Goal: Transaction & Acquisition: Purchase product/service

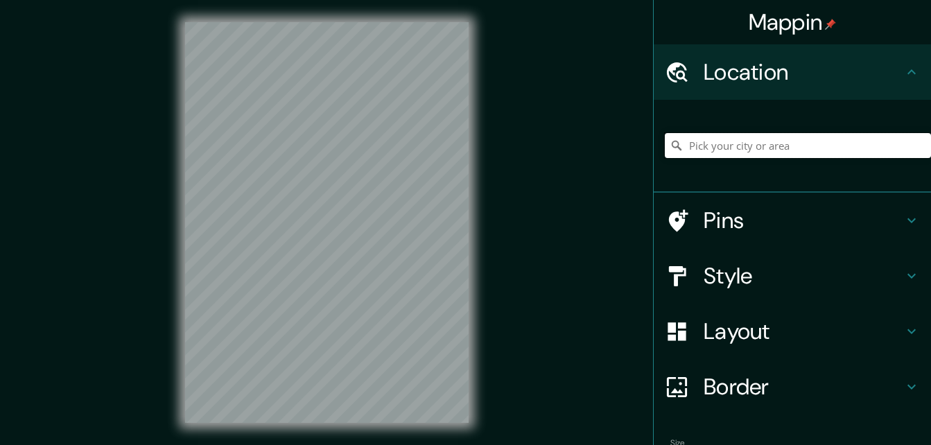
click at [731, 157] on input "Pick your city or area" at bounding box center [798, 145] width 266 height 25
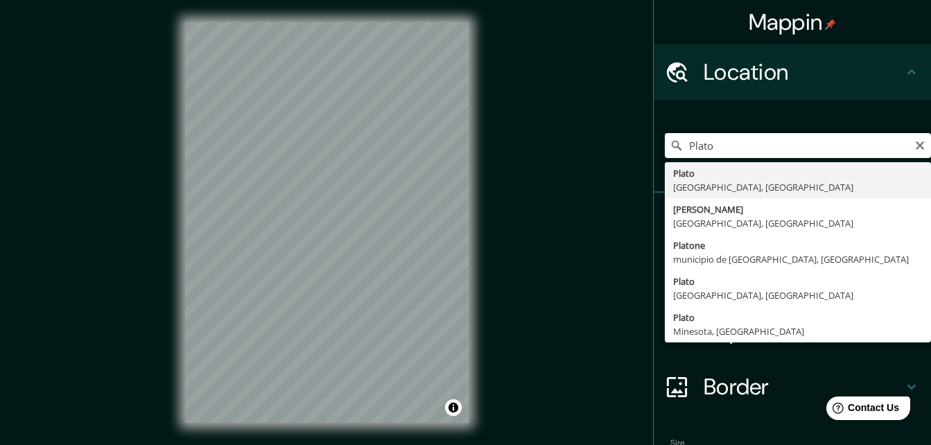
type input "[PERSON_NAME][GEOGRAPHIC_DATA], [GEOGRAPHIC_DATA]"
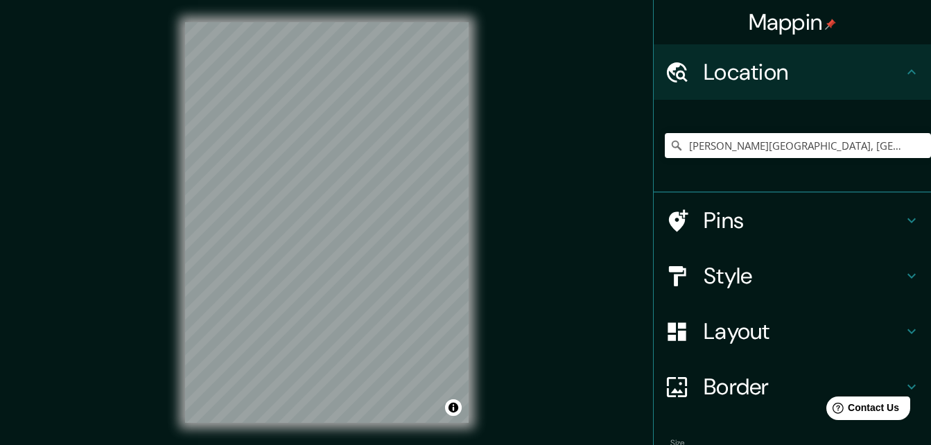
click at [733, 172] on div "[PERSON_NAME][GEOGRAPHIC_DATA], [GEOGRAPHIC_DATA]" at bounding box center [798, 145] width 266 height 69
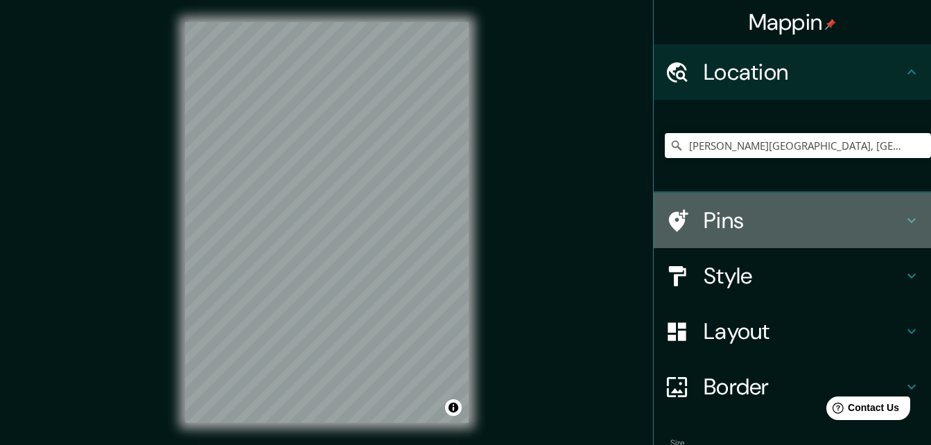
click at [903, 222] on icon at bounding box center [911, 220] width 17 height 17
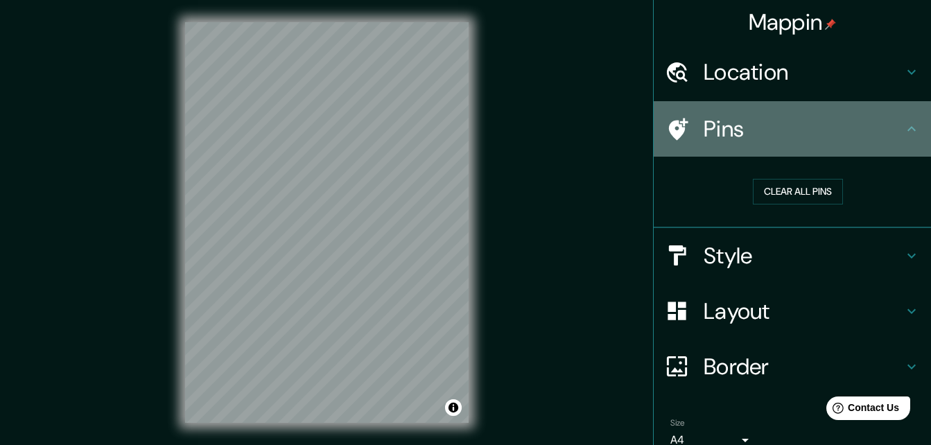
click at [895, 137] on div "Pins" at bounding box center [792, 128] width 277 height 55
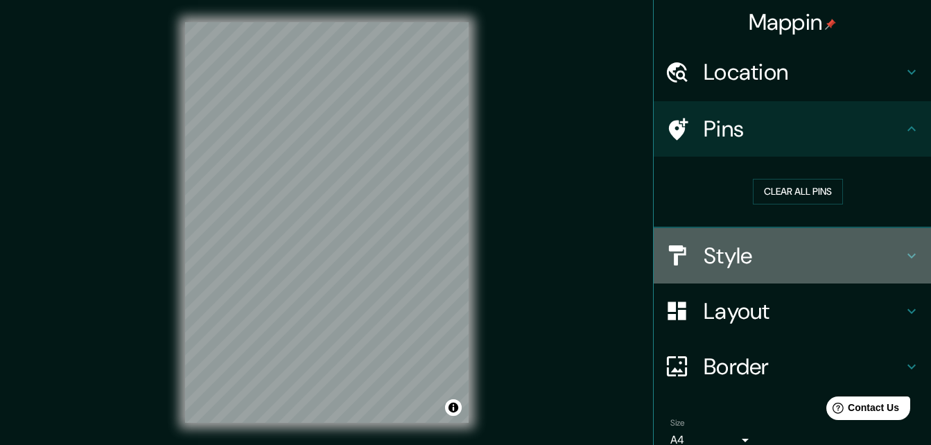
click at [895, 245] on div "Style" at bounding box center [792, 255] width 277 height 55
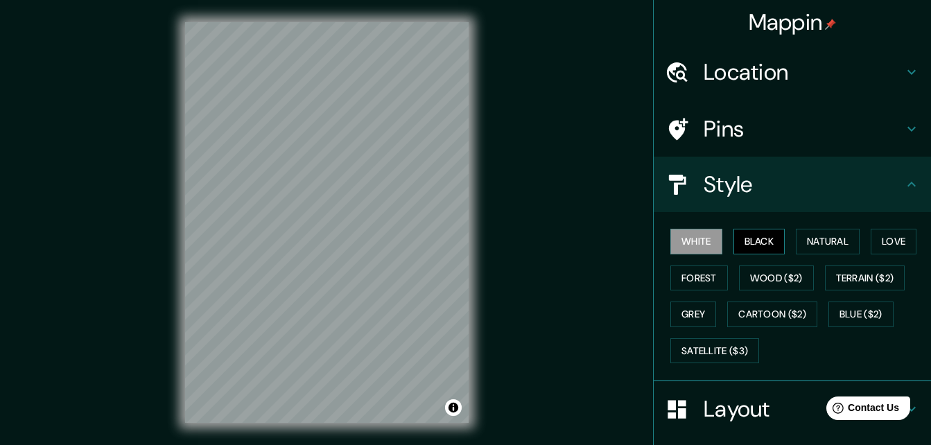
click at [743, 243] on button "Black" at bounding box center [759, 242] width 52 height 26
click at [703, 242] on button "White" at bounding box center [696, 242] width 52 height 26
click at [823, 240] on button "Natural" at bounding box center [828, 242] width 64 height 26
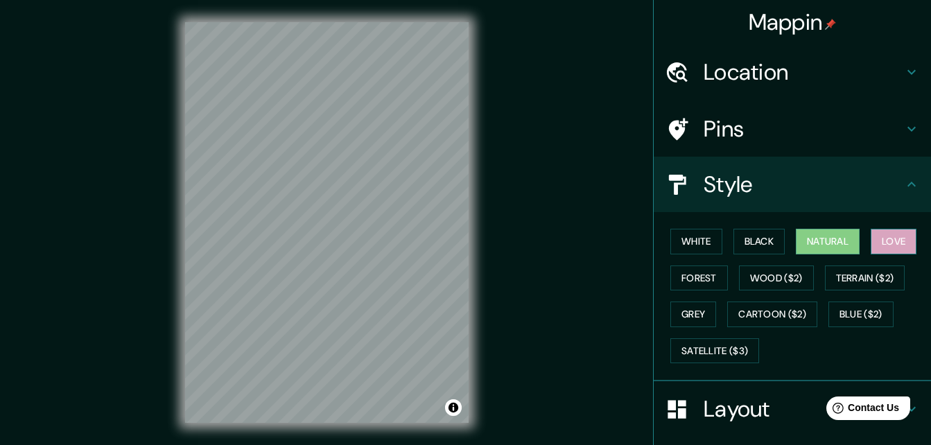
click at [883, 242] on button "Love" at bounding box center [893, 242] width 46 height 26
click at [693, 273] on button "Forest" at bounding box center [699, 278] width 58 height 26
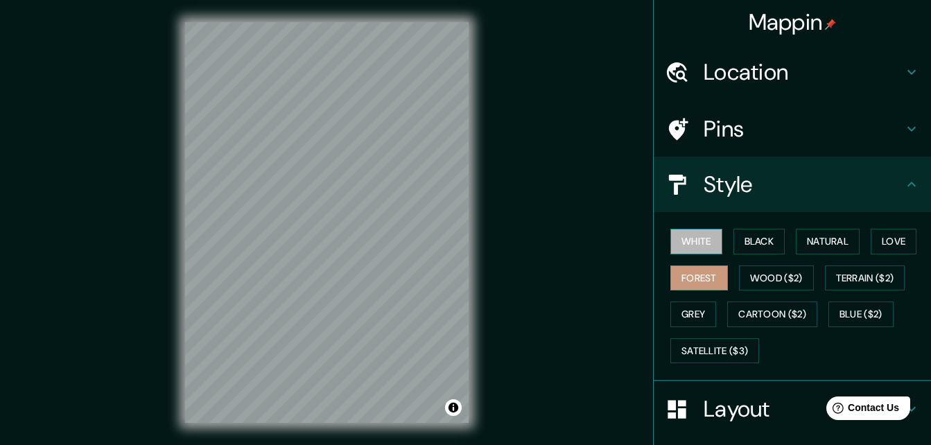
click at [672, 234] on button "White" at bounding box center [696, 242] width 52 height 26
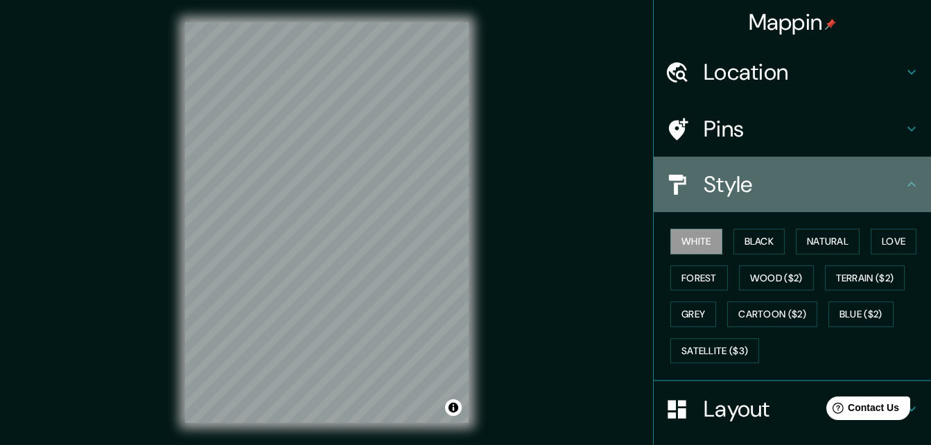
click at [903, 183] on icon at bounding box center [911, 184] width 17 height 17
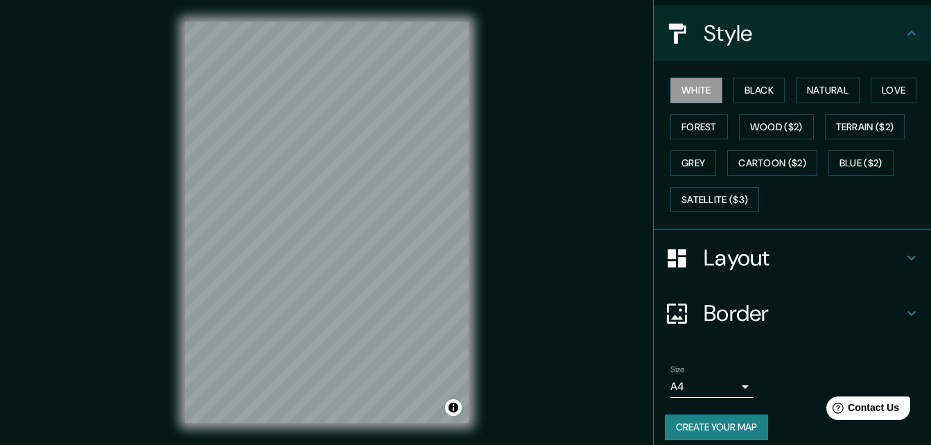
scroll to position [163, 0]
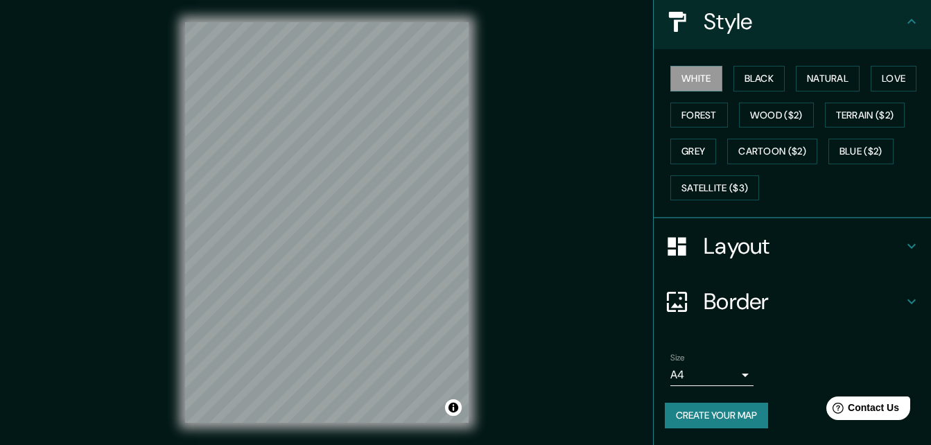
click at [903, 297] on icon at bounding box center [911, 301] width 17 height 17
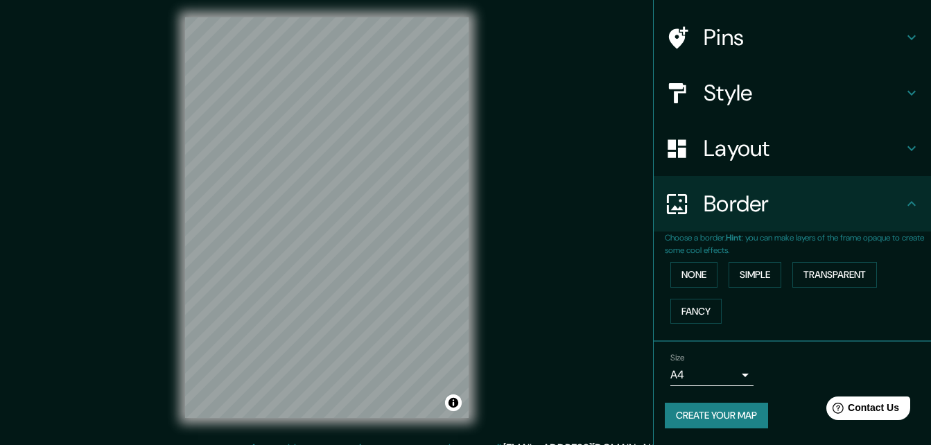
scroll to position [0, 0]
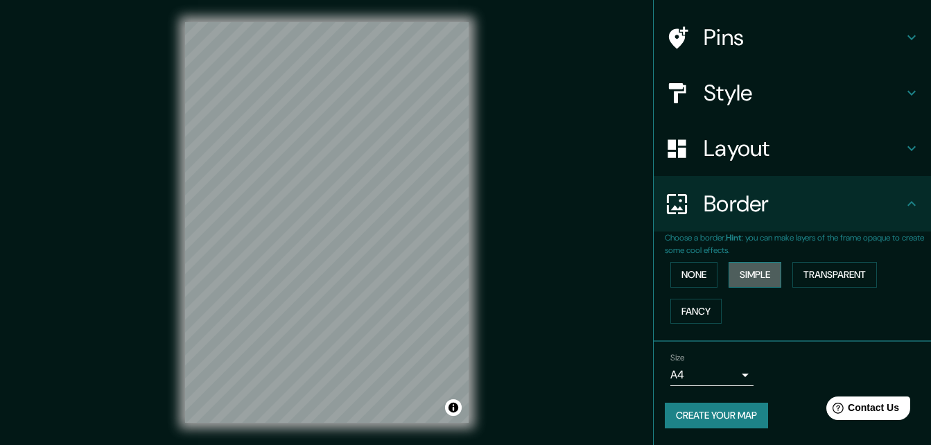
click at [748, 275] on button "Simple" at bounding box center [754, 275] width 53 height 26
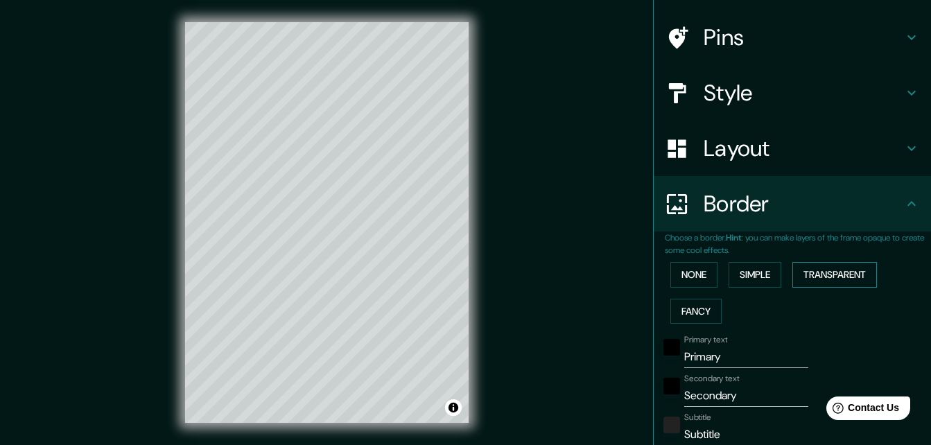
click at [819, 280] on button "Transparent" at bounding box center [834, 275] width 85 height 26
click at [698, 307] on button "Fancy" at bounding box center [695, 312] width 51 height 26
click at [699, 279] on button "None" at bounding box center [693, 275] width 47 height 26
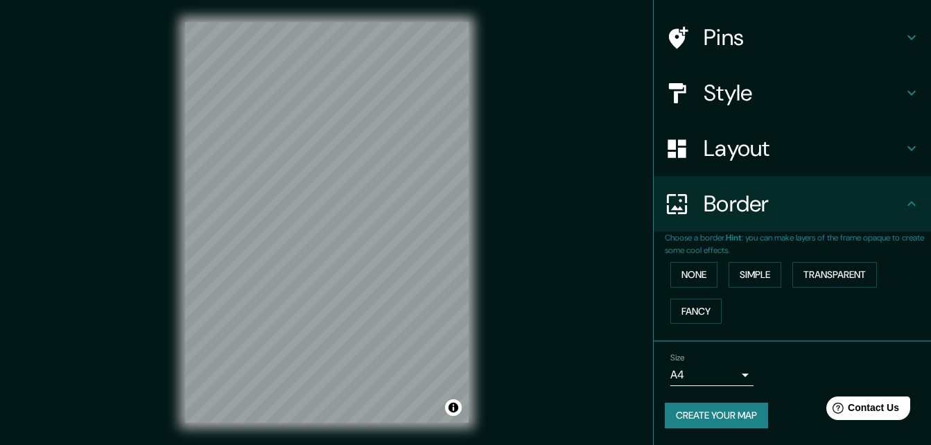
click at [733, 377] on body "Mappin Location [GEOGRAPHIC_DATA][PERSON_NAME][GEOGRAPHIC_DATA], [GEOGRAPHIC_DA…" at bounding box center [465, 222] width 931 height 445
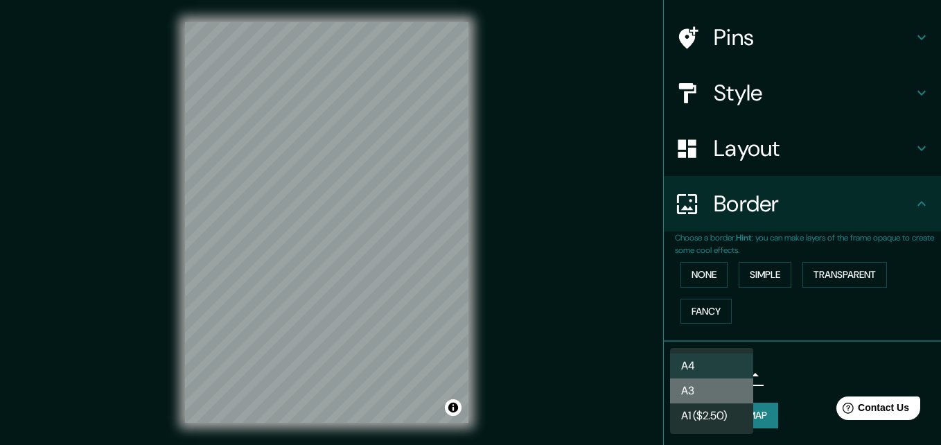
click at [734, 384] on li "A3" at bounding box center [711, 390] width 83 height 25
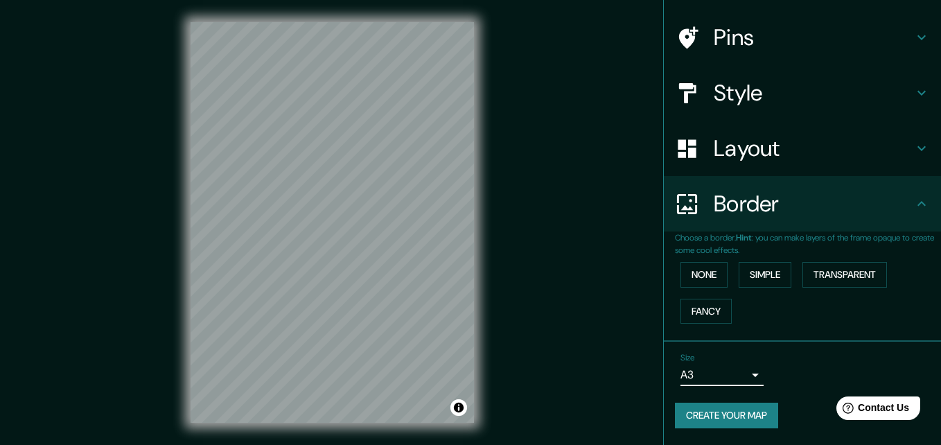
click at [721, 374] on body "Mappin Location [GEOGRAPHIC_DATA][PERSON_NAME][GEOGRAPHIC_DATA], [GEOGRAPHIC_DA…" at bounding box center [470, 222] width 941 height 445
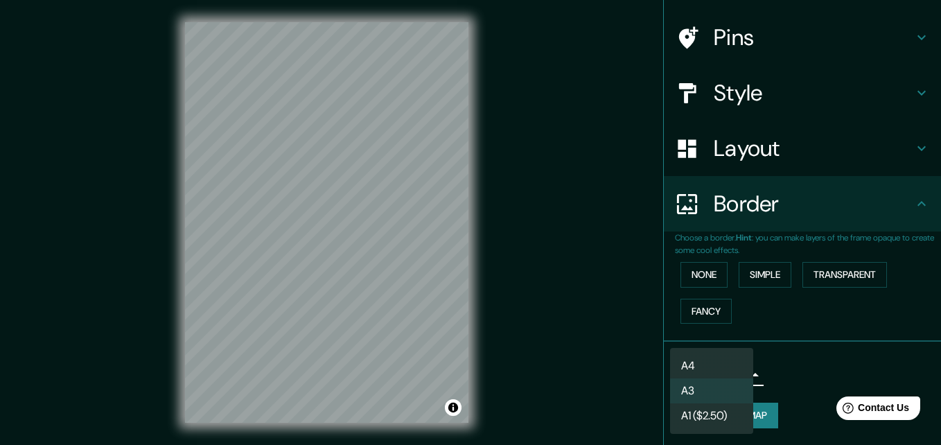
click at [718, 362] on li "A4" at bounding box center [711, 365] width 83 height 25
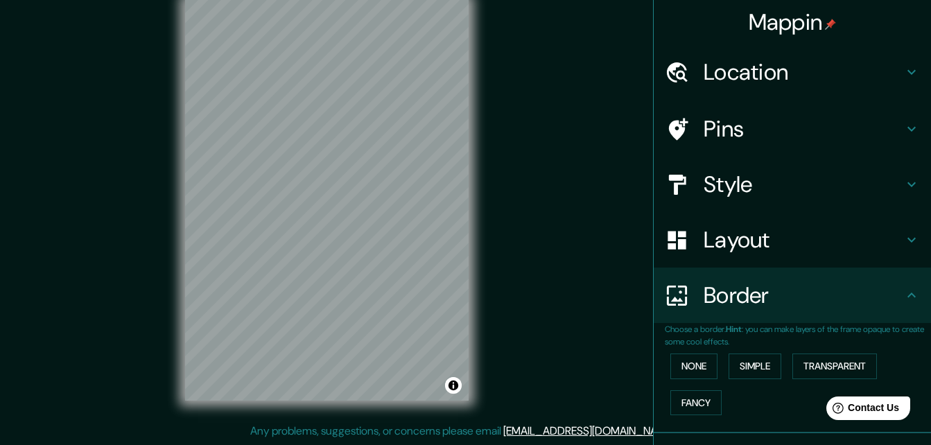
click at [891, 177] on h4 "Style" at bounding box center [803, 184] width 200 height 28
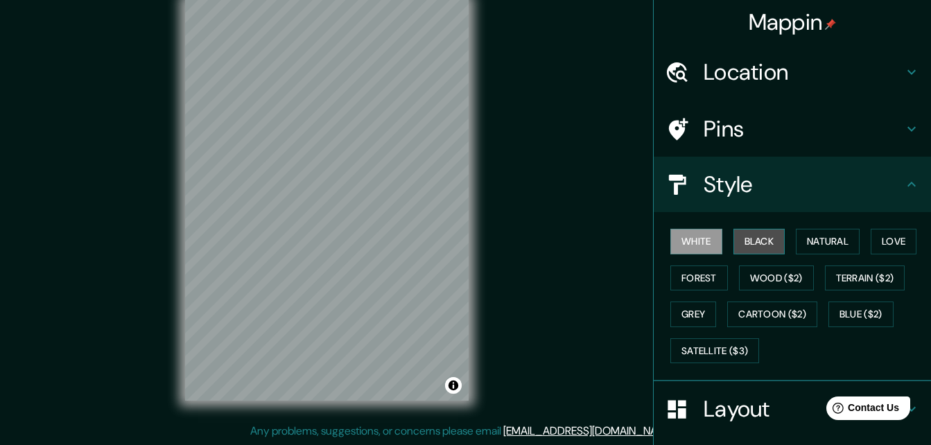
click at [744, 240] on button "Black" at bounding box center [759, 242] width 52 height 26
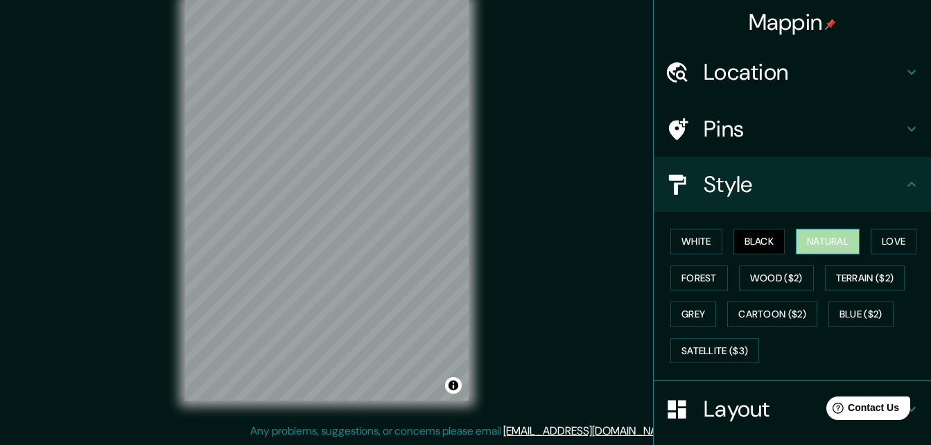
click at [814, 246] on button "Natural" at bounding box center [828, 242] width 64 height 26
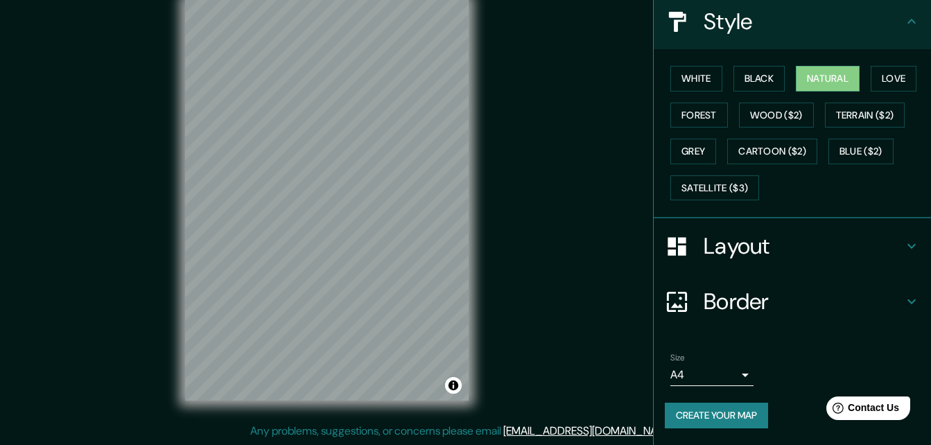
click at [892, 248] on h4 "Layout" at bounding box center [803, 246] width 200 height 28
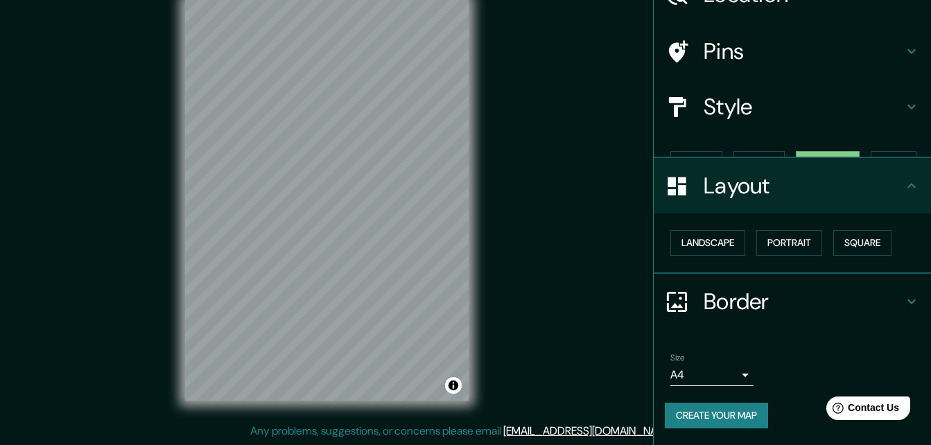
scroll to position [53, 0]
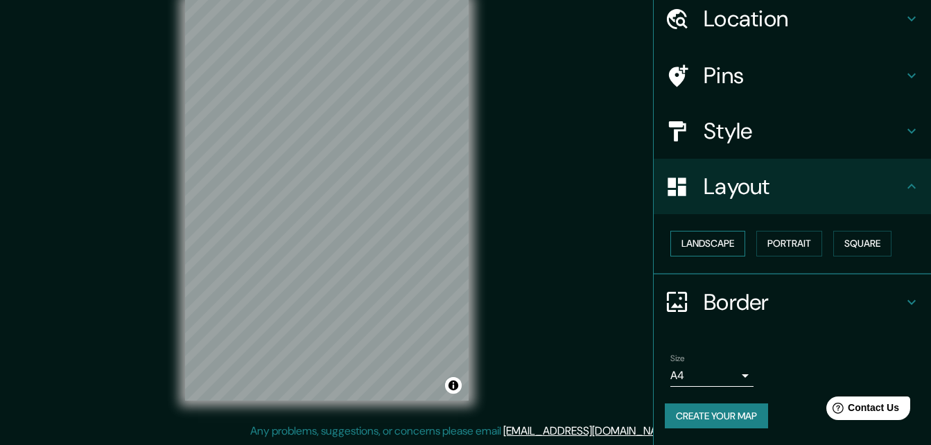
click at [725, 246] on button "Landscape" at bounding box center [707, 244] width 75 height 26
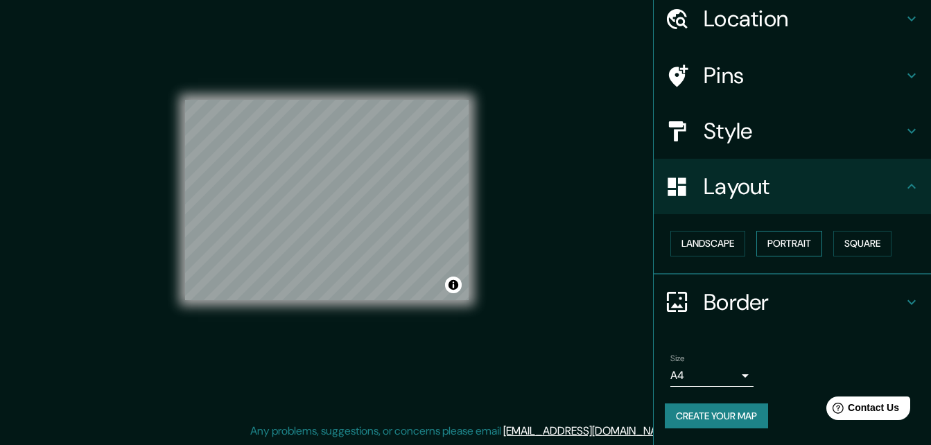
click at [780, 245] on button "Portrait" at bounding box center [789, 244] width 66 height 26
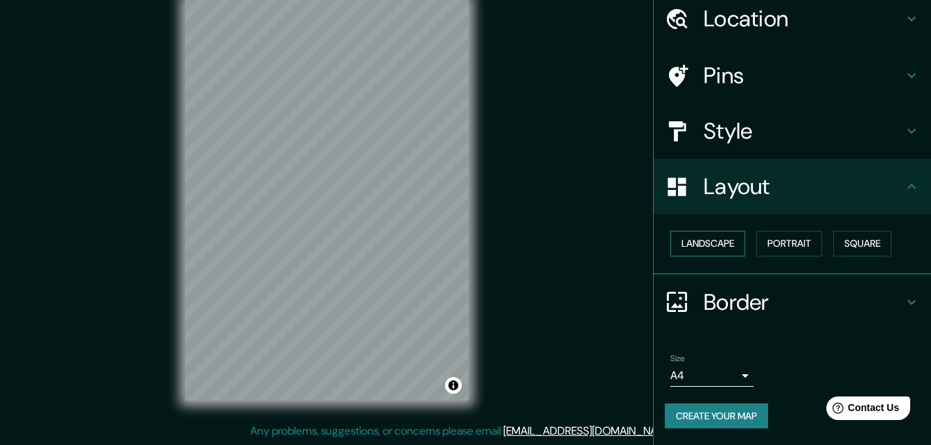
click at [701, 239] on button "Landscape" at bounding box center [707, 244] width 75 height 26
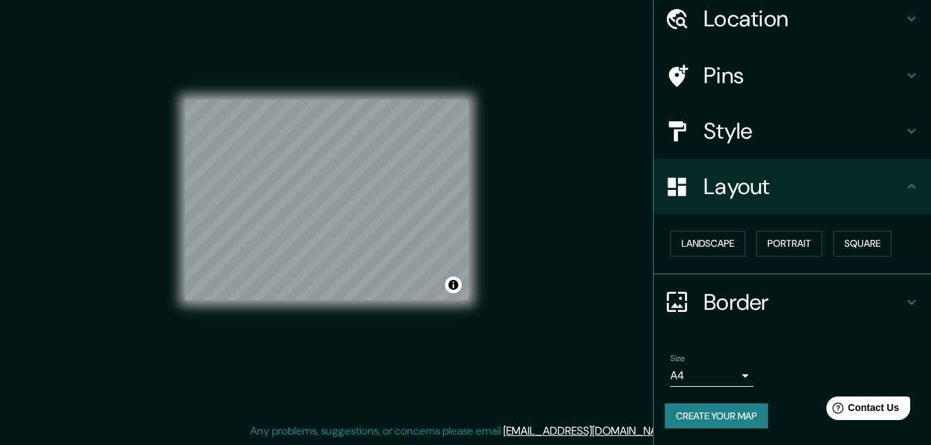
click at [828, 290] on h4 "Border" at bounding box center [803, 302] width 200 height 28
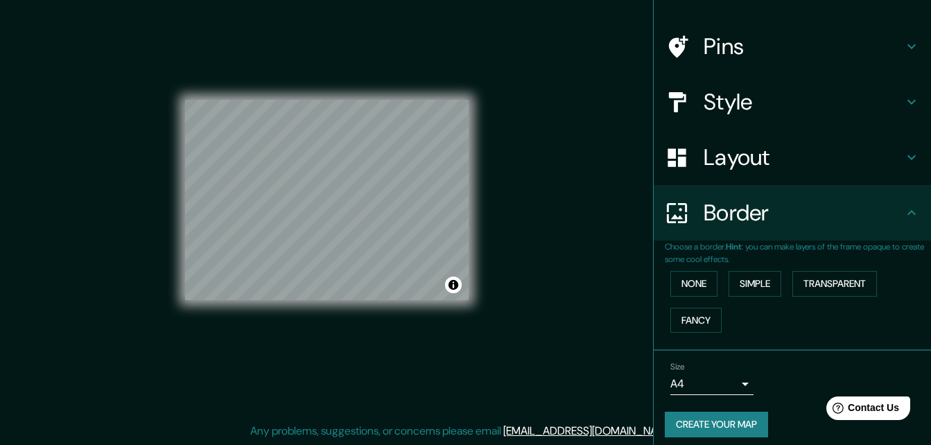
scroll to position [91, 0]
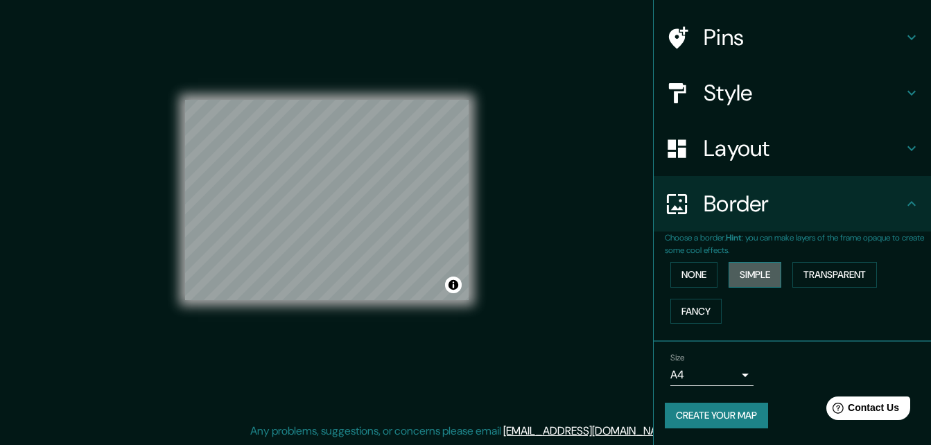
click at [760, 279] on button "Simple" at bounding box center [754, 275] width 53 height 26
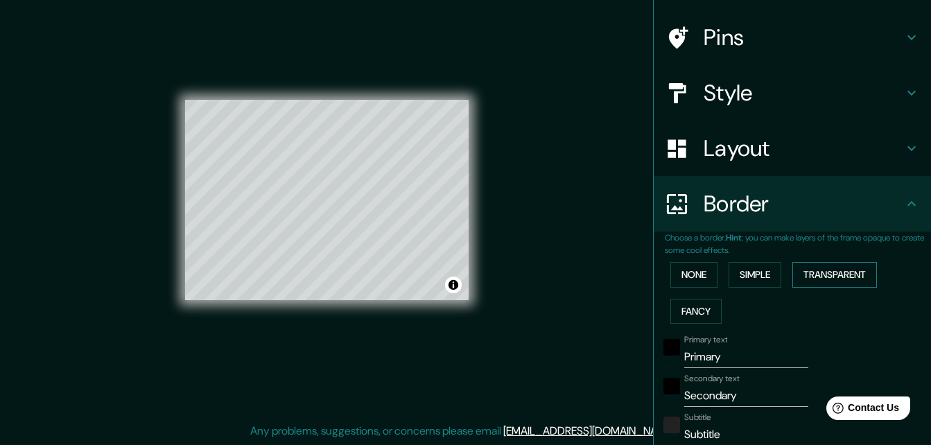
click at [803, 274] on button "Transparent" at bounding box center [834, 275] width 85 height 26
click at [707, 301] on button "Fancy" at bounding box center [695, 312] width 51 height 26
click at [697, 276] on button "None" at bounding box center [693, 275] width 47 height 26
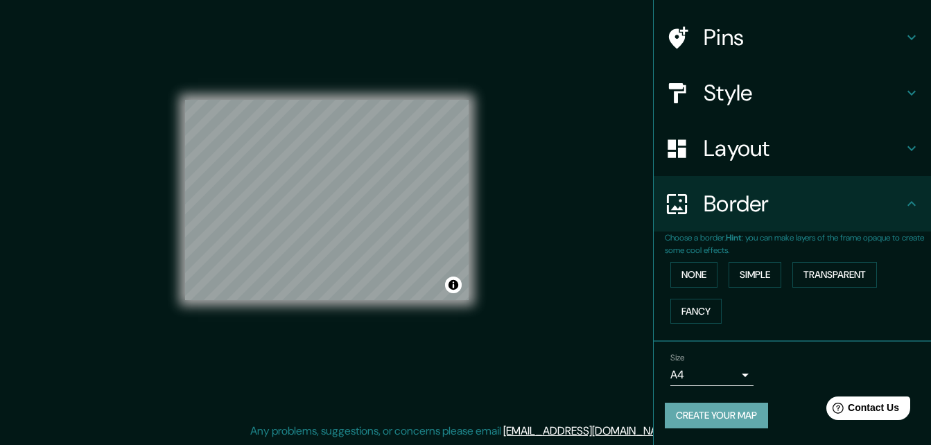
click at [746, 412] on button "Create your map" at bounding box center [716, 416] width 103 height 26
click at [455, 282] on button "Toggle attribution" at bounding box center [453, 285] width 17 height 17
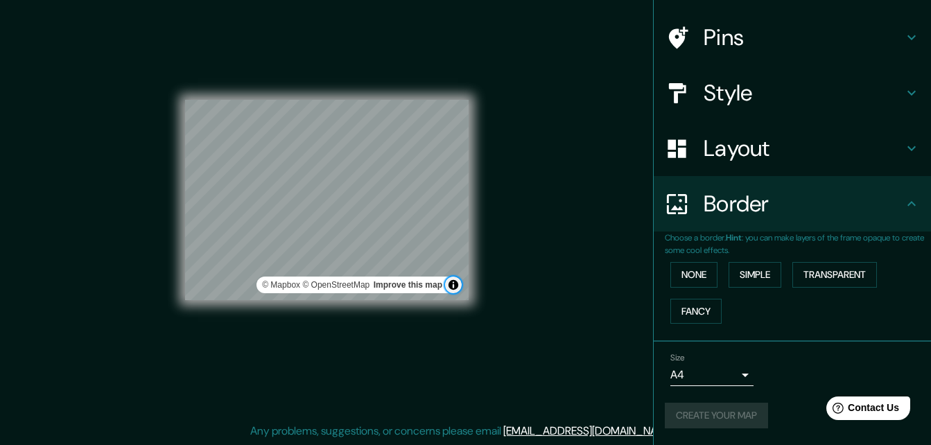
click at [455, 282] on button "Toggle attribution" at bounding box center [453, 285] width 17 height 17
click at [485, 284] on div "© Mapbox © OpenStreetMap Improve this map" at bounding box center [327, 200] width 328 height 445
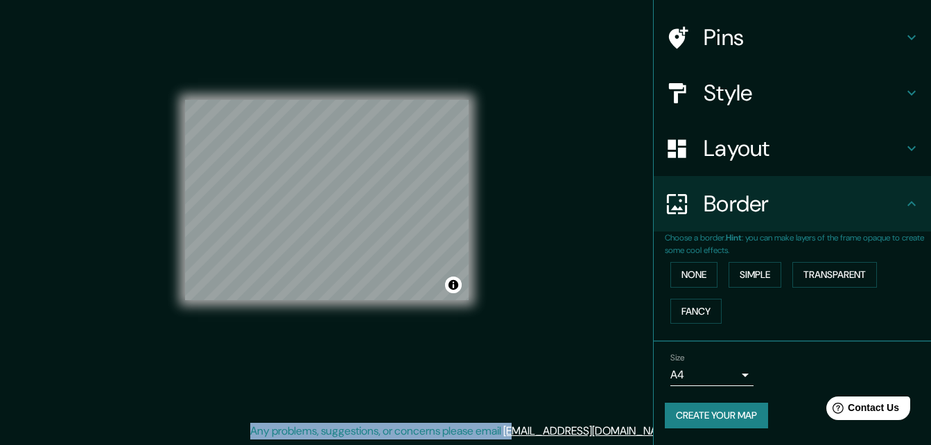
drag, startPoint x: 565, startPoint y: 368, endPoint x: 519, endPoint y: 360, distance: 46.5
click at [519, 360] on div "Mappin Location [GEOGRAPHIC_DATA][PERSON_NAME][GEOGRAPHIC_DATA], [GEOGRAPHIC_DA…" at bounding box center [465, 211] width 931 height 467
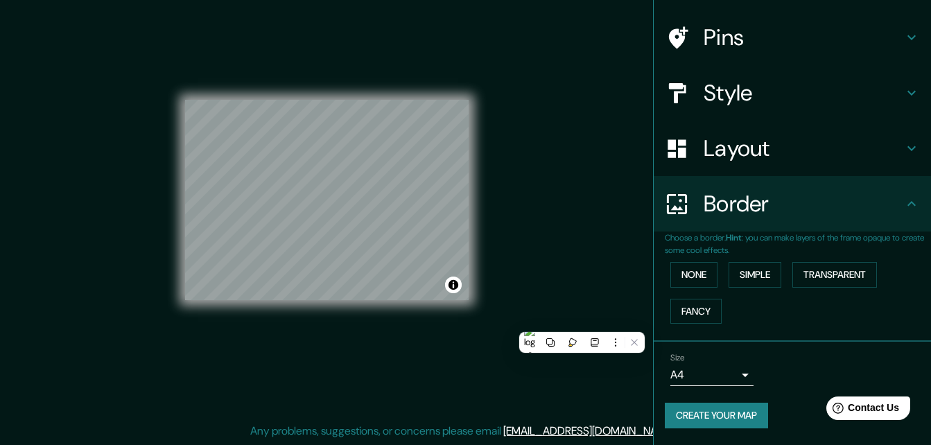
drag, startPoint x: 519, startPoint y: 360, endPoint x: 480, endPoint y: 372, distance: 41.4
click at [480, 372] on div "© Mapbox © OpenStreetMap Improve this map" at bounding box center [327, 200] width 328 height 445
click at [717, 417] on button "Create your map" at bounding box center [716, 416] width 103 height 26
click at [739, 281] on button "Simple" at bounding box center [754, 275] width 53 height 26
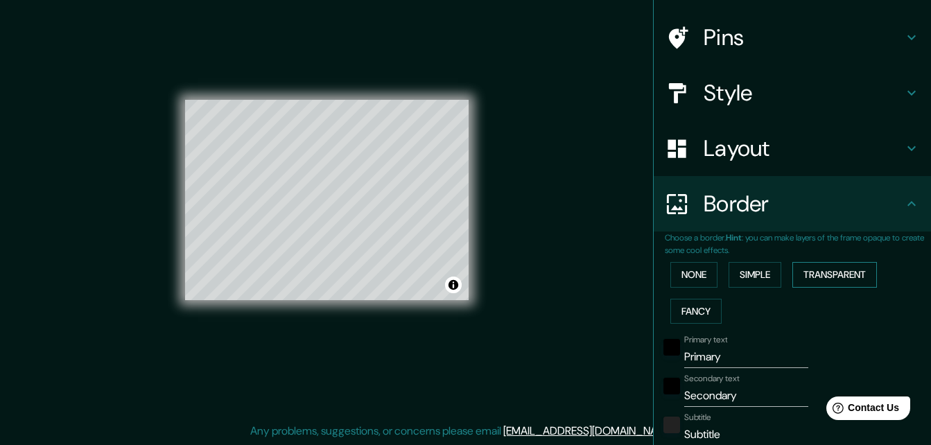
click at [803, 279] on button "Transparent" at bounding box center [834, 275] width 85 height 26
click at [692, 304] on button "Fancy" at bounding box center [695, 312] width 51 height 26
click at [737, 283] on button "Simple" at bounding box center [754, 275] width 53 height 26
drag, startPoint x: 353, startPoint y: 259, endPoint x: 347, endPoint y: 255, distance: 8.1
click at [347, 255] on div at bounding box center [343, 251] width 11 height 11
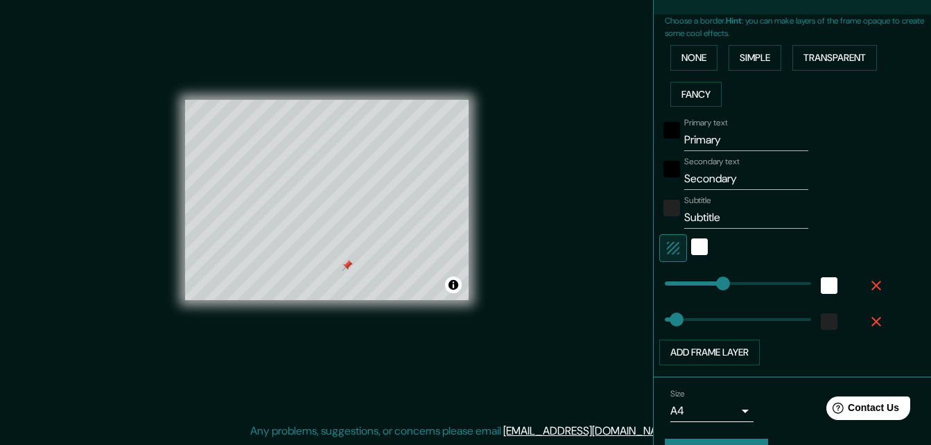
scroll to position [274, 0]
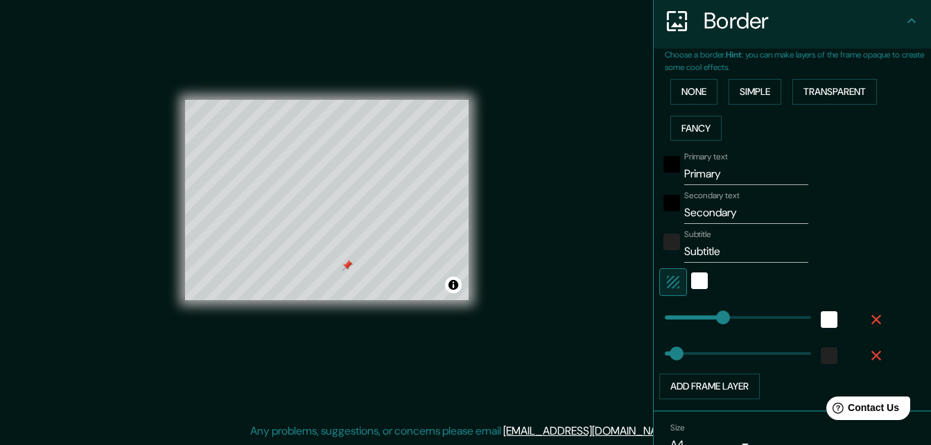
click at [719, 179] on input "Primary" at bounding box center [746, 174] width 124 height 22
click at [719, 178] on input "Primary" at bounding box center [746, 174] width 124 height 22
type input "L"
type input "164"
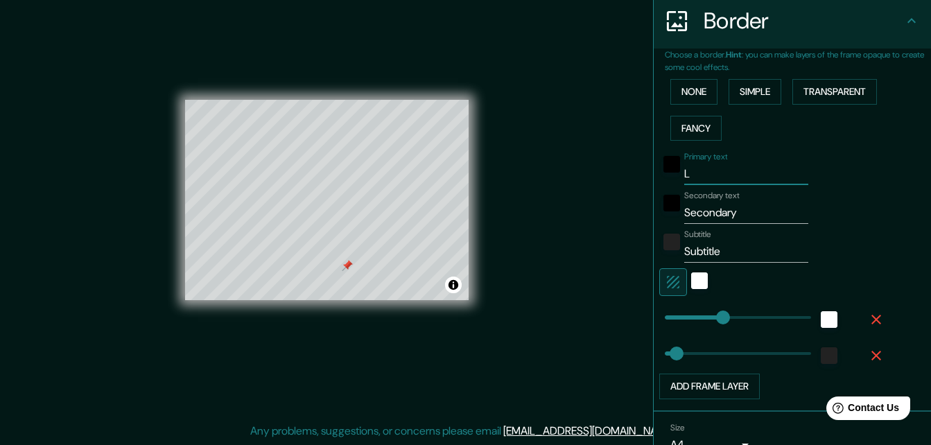
type input "33"
type input "La"
type input "164"
type input "33"
type input "La"
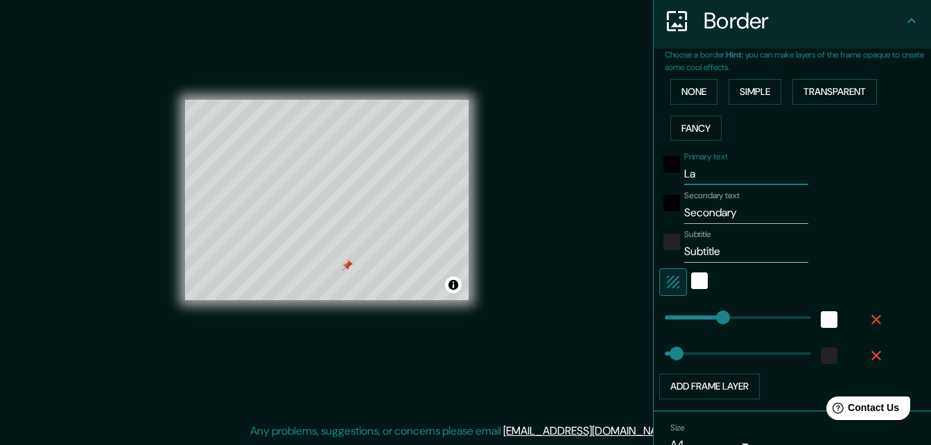
type input "164"
type input "33"
type input "La p"
type input "164"
type input "33"
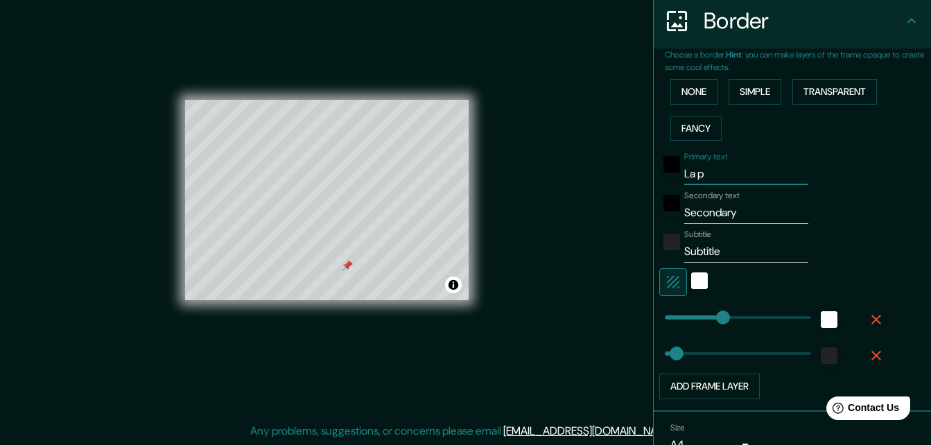
type input "La pa"
type input "164"
type input "33"
type input "La paz"
type input "164"
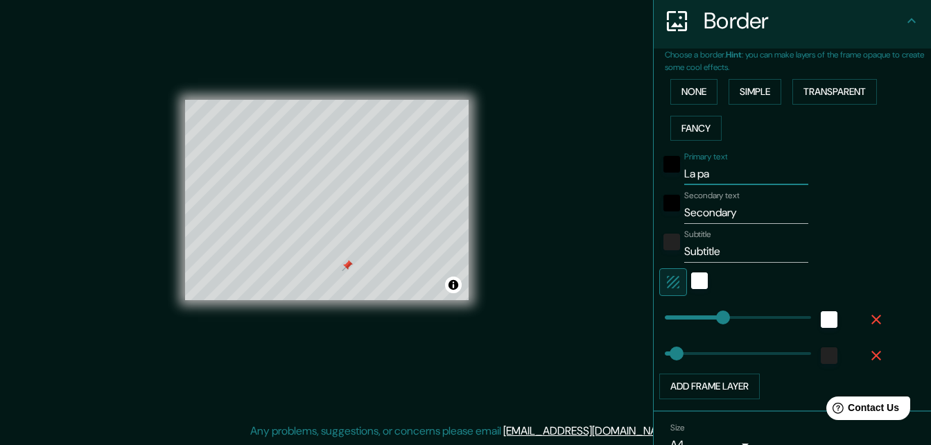
type input "33"
type input "La paz"
click at [732, 209] on input "Secondary" at bounding box center [746, 213] width 124 height 22
type input "Secondar"
type input "164"
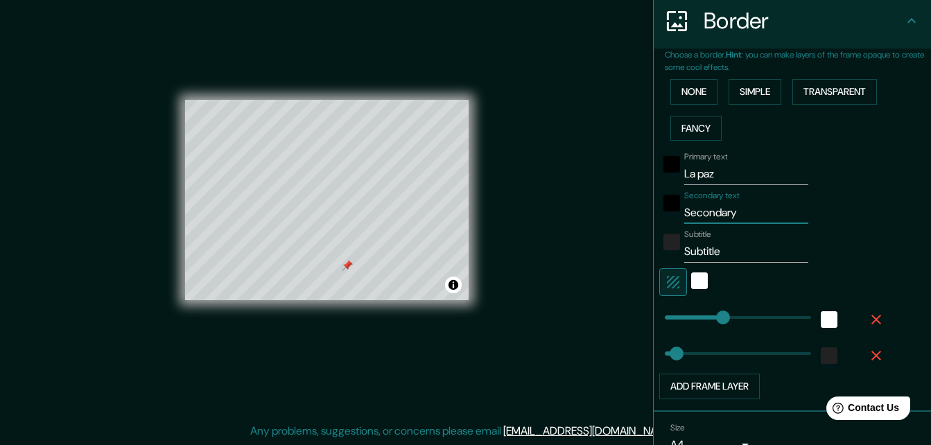
type input "33"
type input "Seconda"
type input "164"
type input "33"
type input "S"
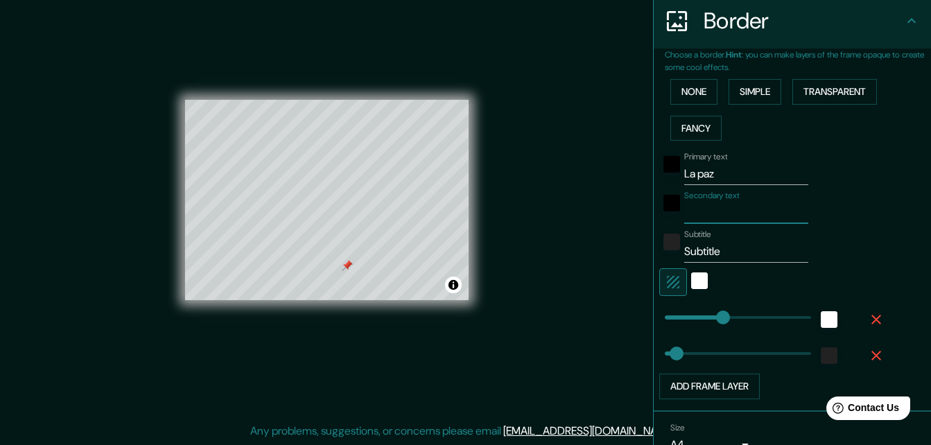
type input "164"
type input "33"
click at [717, 254] on input "Subtitle" at bounding box center [746, 251] width 124 height 22
type input "Subtitl"
type input "164"
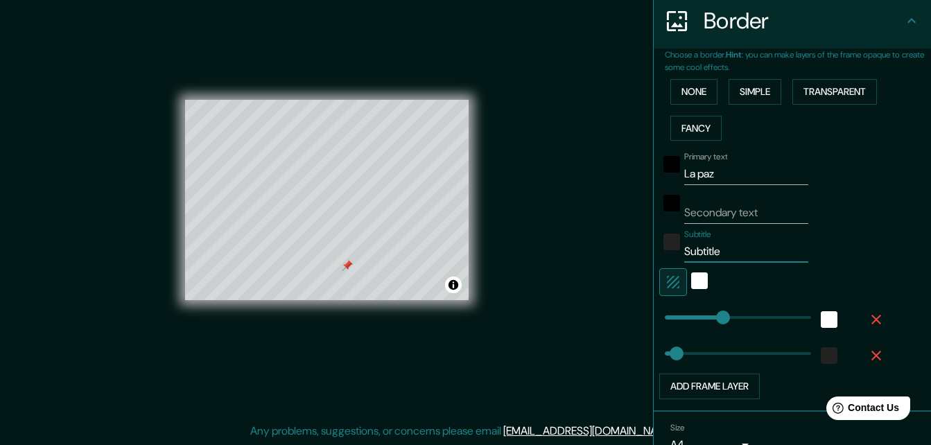
type input "33"
type input "S"
type input "164"
type input "33"
click at [691, 283] on div "white" at bounding box center [699, 280] width 17 height 17
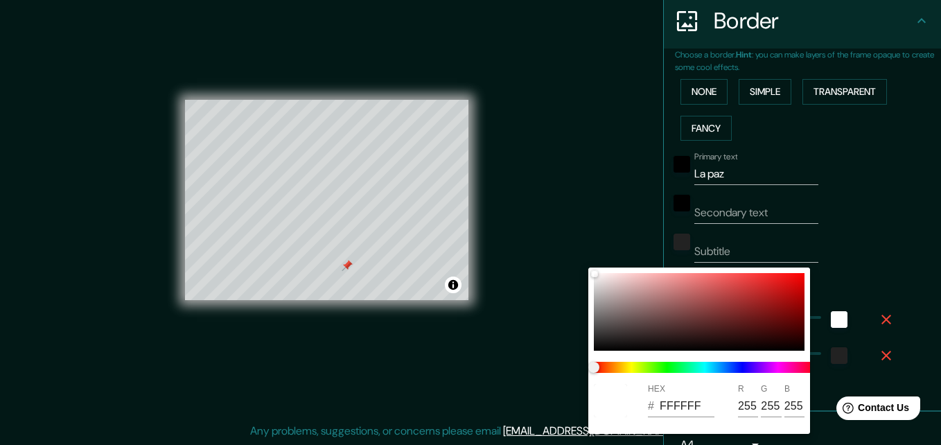
click at [906, 226] on div at bounding box center [470, 222] width 941 height 445
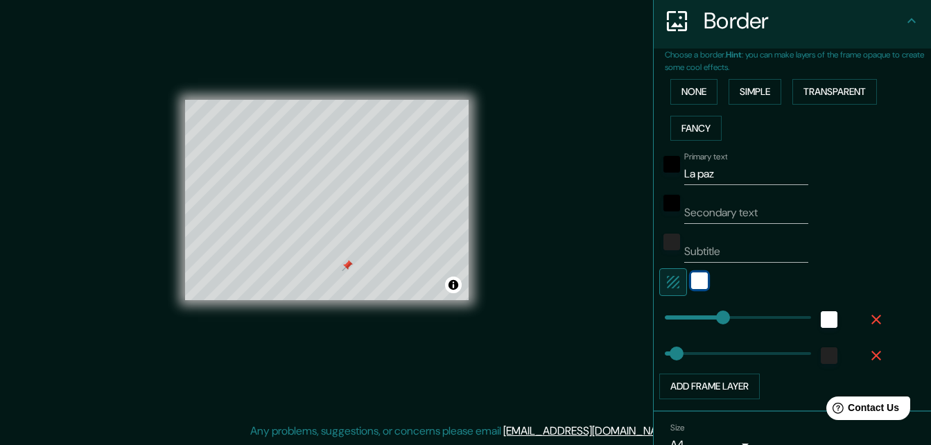
scroll to position [344, 0]
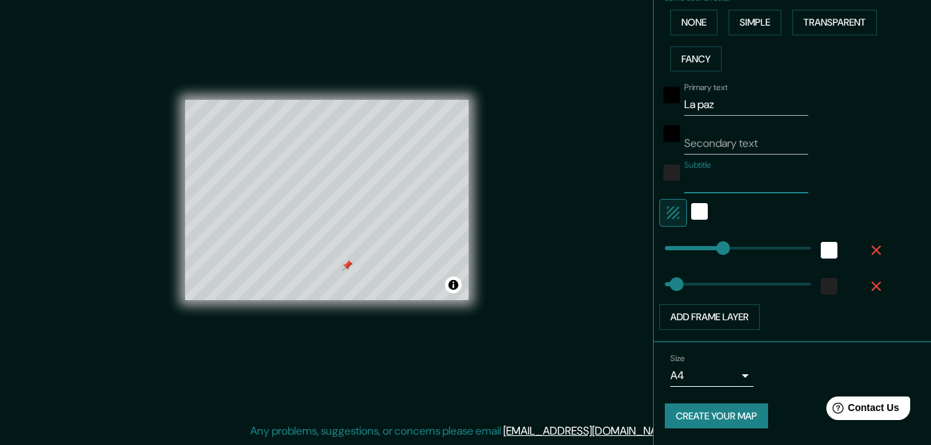
click at [701, 176] on input "Subtitle" at bounding box center [746, 182] width 124 height 22
type input "C"
type input "164"
type input "33"
type input "Co"
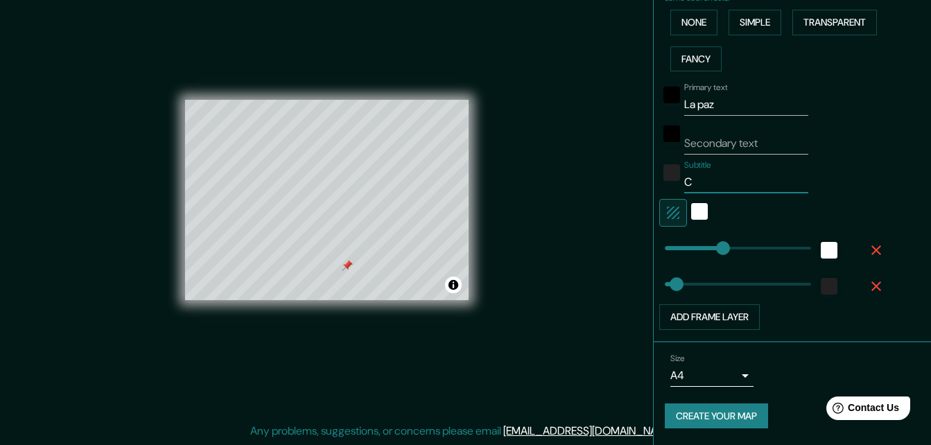
type input "164"
type input "33"
type input "Con"
type input "164"
type input "33"
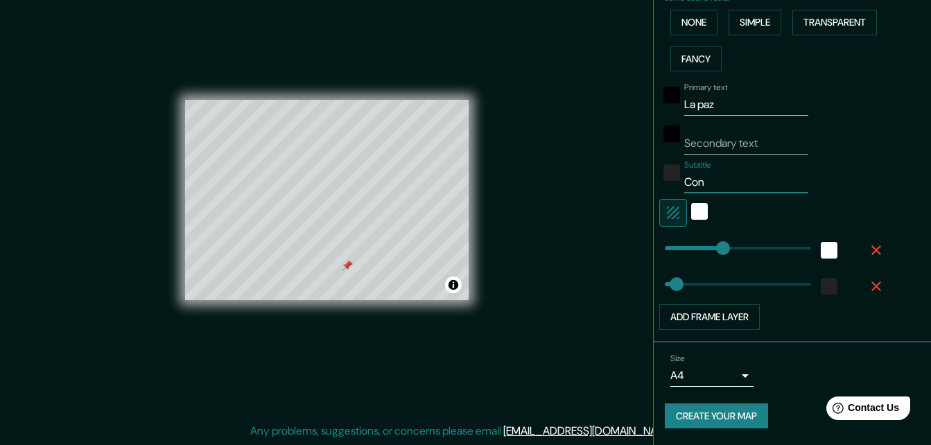
type input "Co"
type input "164"
type input "33"
type input "C"
type input "164"
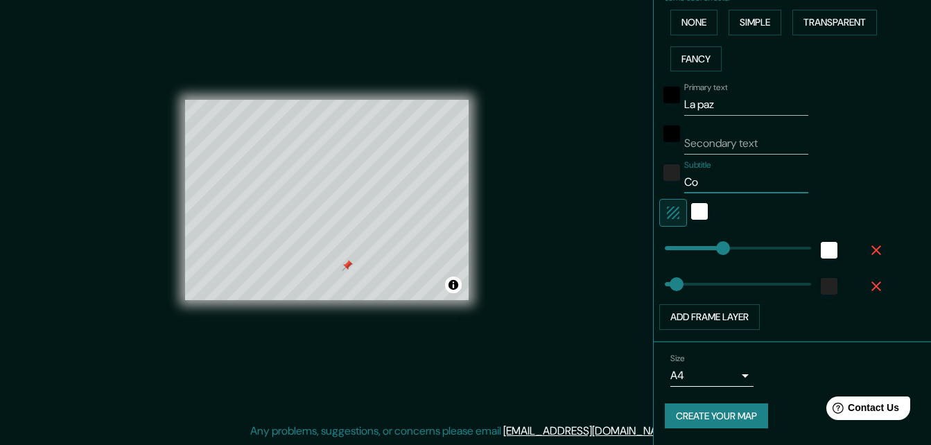
type input "33"
type input "164"
type input "33"
click at [724, 134] on input "Secondary text" at bounding box center [746, 143] width 124 height 22
type input "C"
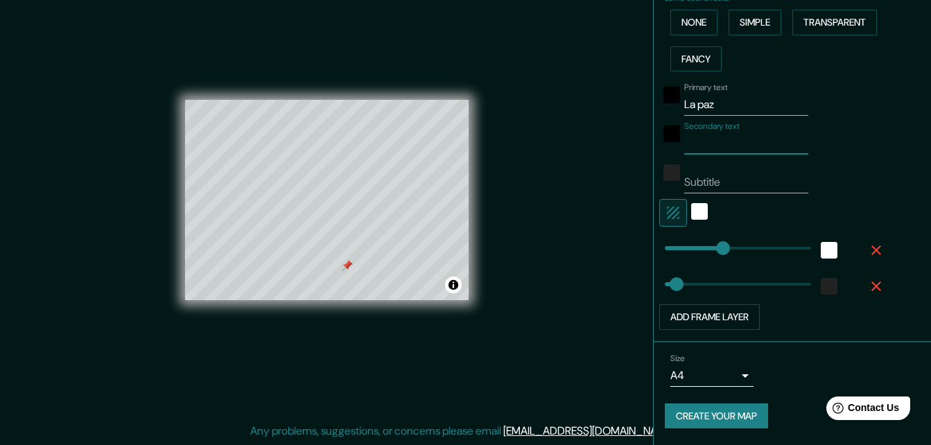
type input "164"
type input "33"
type input "Co"
type input "164"
type input "33"
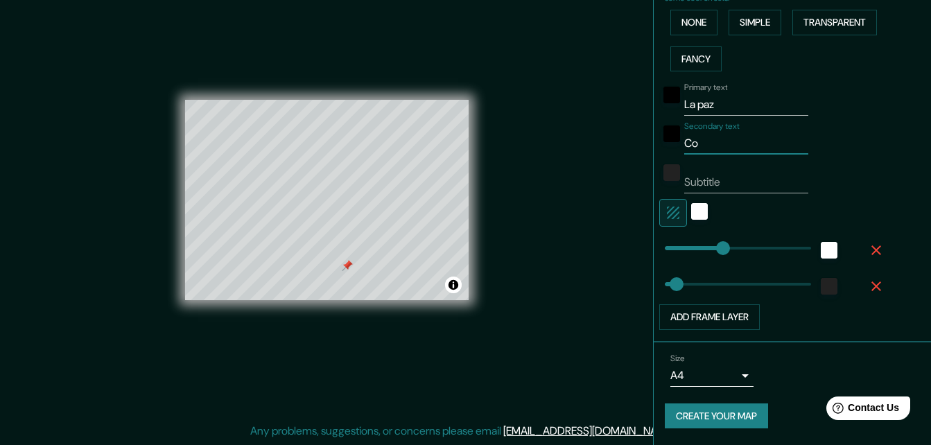
type input "Con"
type input "164"
type input "33"
type input "Cong"
type input "164"
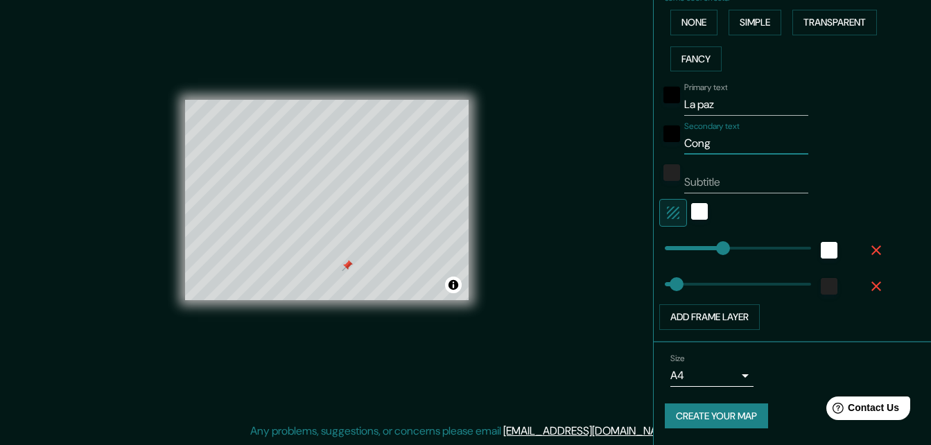
type input "33"
type input "Congr"
type input "164"
type input "33"
type input "Congre"
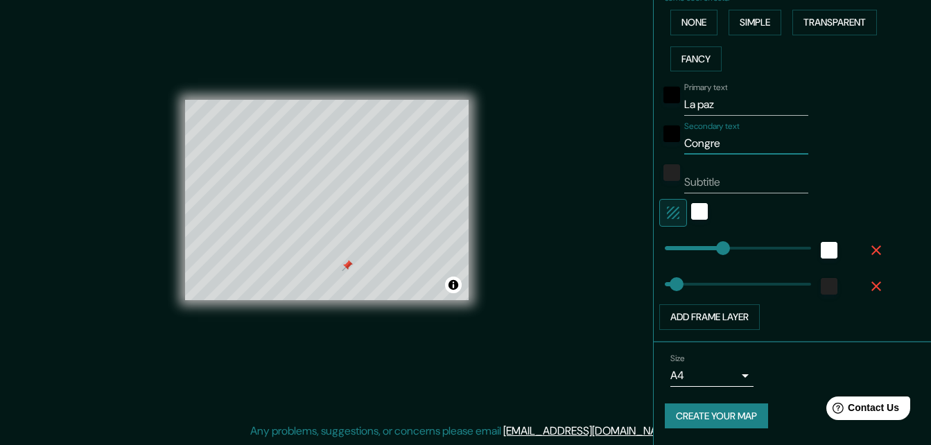
type input "164"
type input "33"
type input "Congreg"
type input "164"
type input "33"
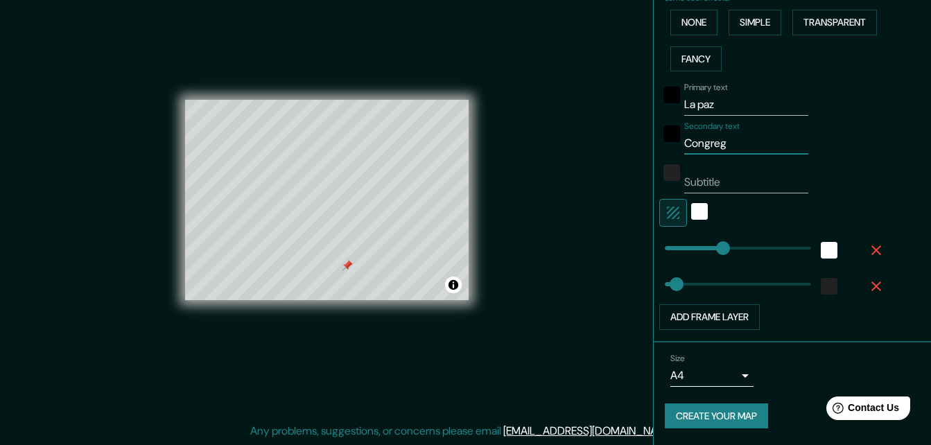
type input "Congrega"
type input "164"
type input "33"
type input "Congregac"
type input "164"
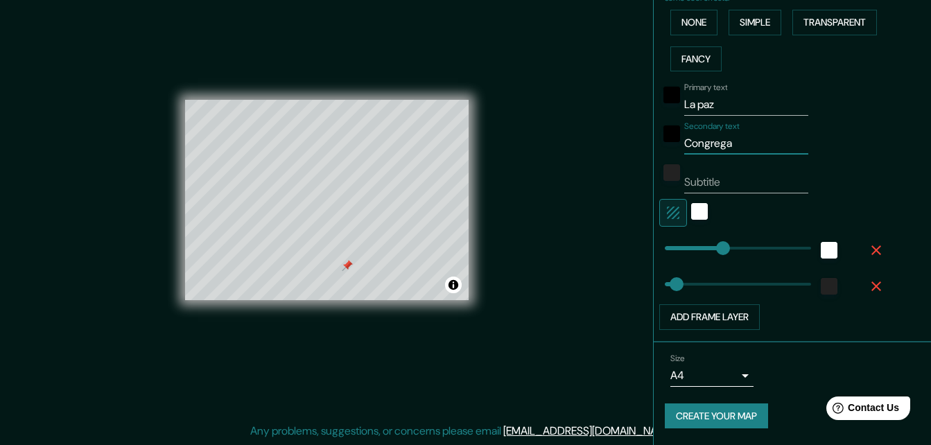
type input "33"
type input "Congregacio"
type input "164"
type input "33"
type input "Congregacion"
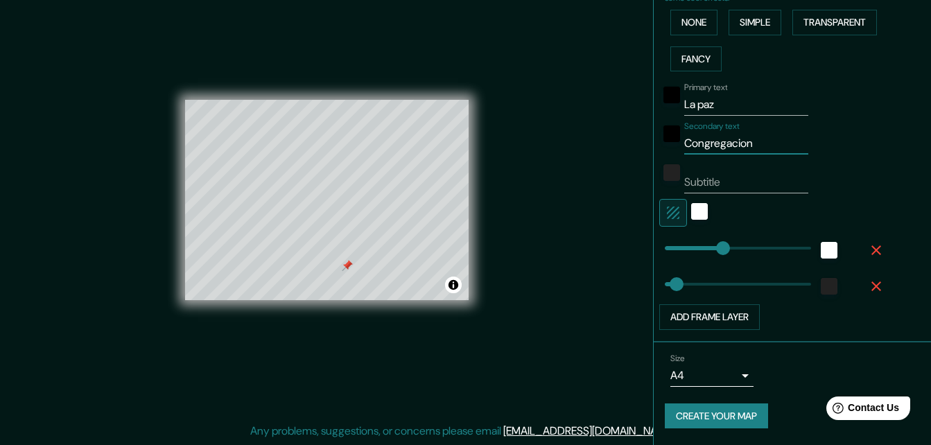
type input "164"
type input "33"
type input "Congregacion"
drag, startPoint x: 347, startPoint y: 265, endPoint x: 345, endPoint y: 349, distance: 83.9
click at [344, 350] on div "© Mapbox © OpenStreetMap Improve this map" at bounding box center [326, 200] width 283 height 401
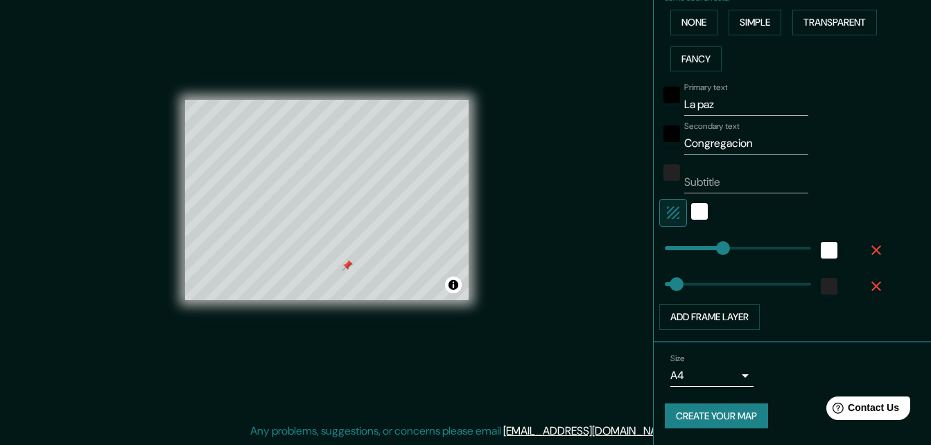
click at [346, 265] on div at bounding box center [347, 265] width 11 height 11
click at [509, 321] on div "Mappin Location [GEOGRAPHIC_DATA][PERSON_NAME][GEOGRAPHIC_DATA], [GEOGRAPHIC_DA…" at bounding box center [465, 211] width 931 height 467
type input "89"
drag, startPoint x: 710, startPoint y: 250, endPoint x: 685, endPoint y: 245, distance: 24.6
type input "33"
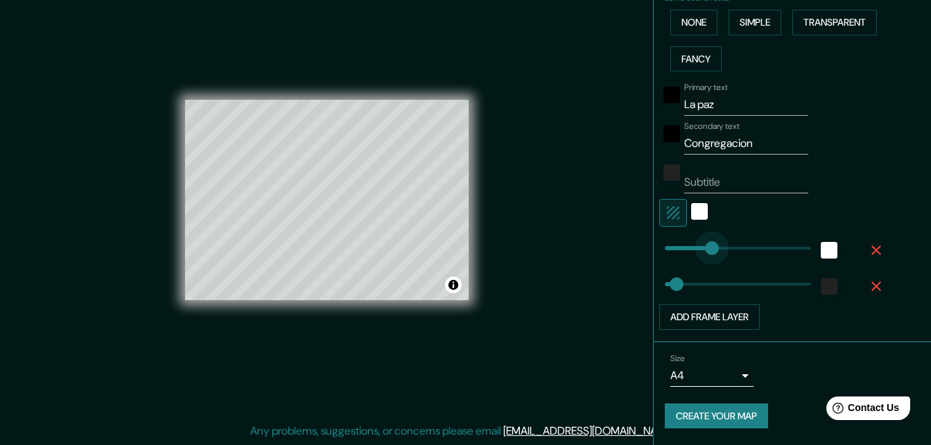
type input "134"
drag, startPoint x: 685, startPoint y: 243, endPoint x: 702, endPoint y: 244, distance: 17.3
type input "33"
type input "116"
type input "33"
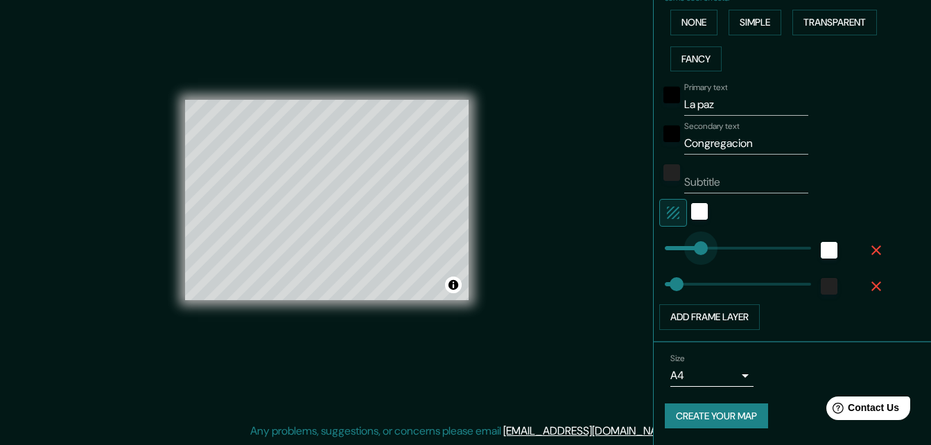
type input "95"
drag, startPoint x: 696, startPoint y: 244, endPoint x: 688, endPoint y: 243, distance: 7.7
type input "33"
type input "41"
drag, startPoint x: 688, startPoint y: 243, endPoint x: 669, endPoint y: 242, distance: 19.5
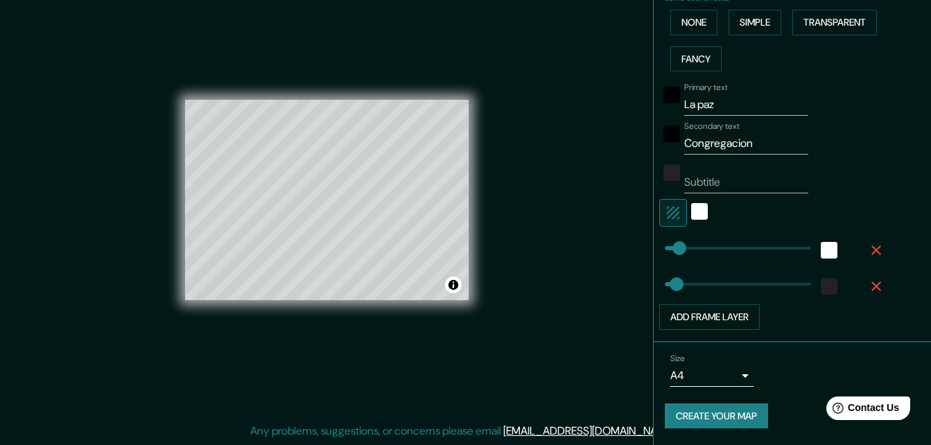
type input "33"
click at [721, 191] on input "Subtitle" at bounding box center [746, 182] width 124 height 22
type input "P"
type input "33"
type input "Pl"
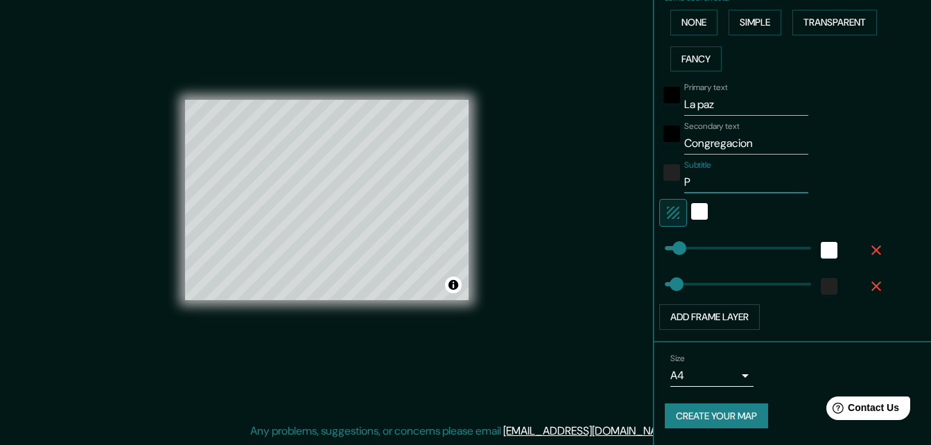
type input "33"
type input "Pla"
type input "33"
type input "Plat"
type input "33"
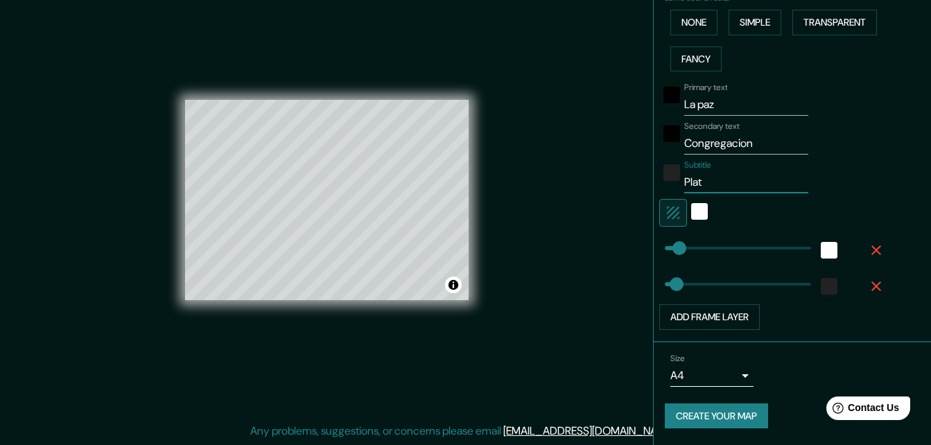
type input "Plato"
type input "33"
type input "Plato"
type input "33"
type input "[PERSON_NAME]"
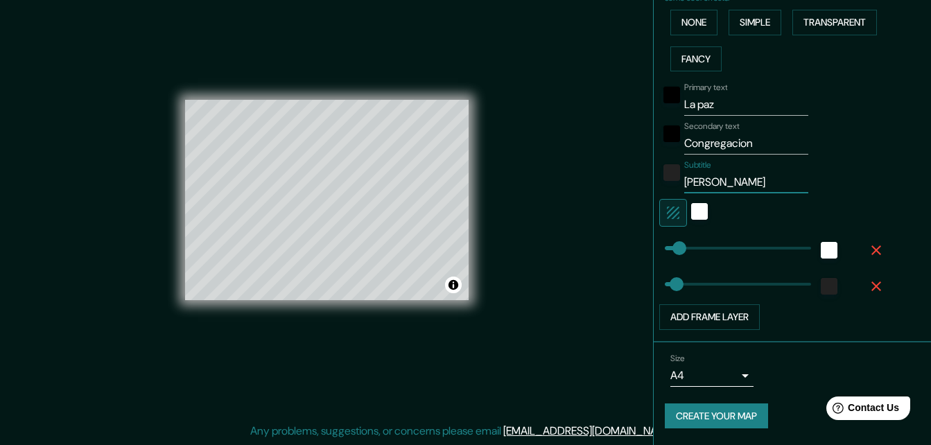
type input "33"
type input "Plato MA"
type input "33"
type input "Plato MAG"
type input "33"
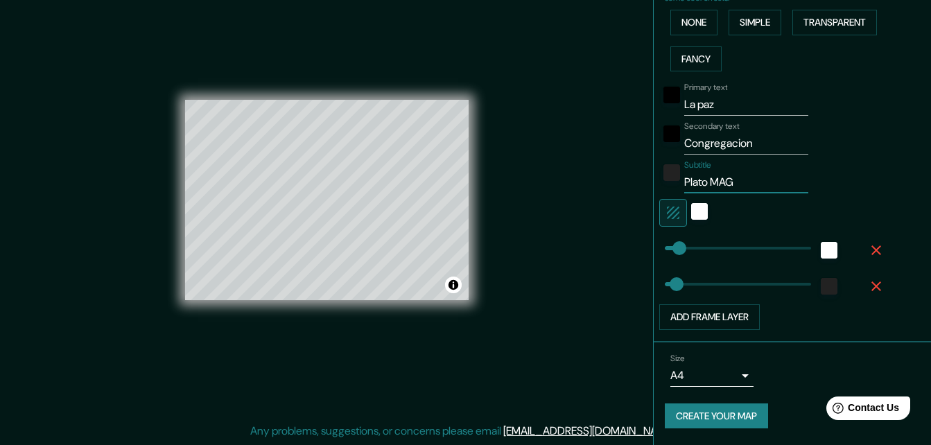
type input "Plato MA"
type input "33"
type input "[PERSON_NAME]"
type input "33"
type input "Plato"
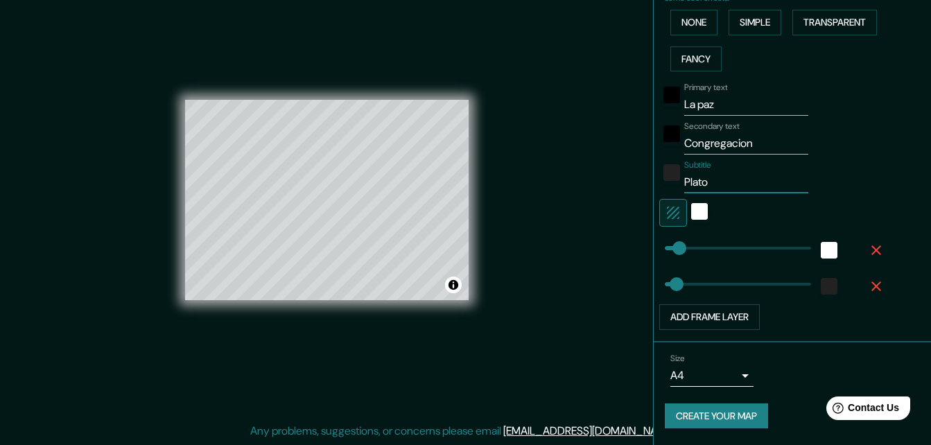
type input "33"
type input "[PERSON_NAME]"
type input "33"
type input "[PERSON_NAME]"
type input "33"
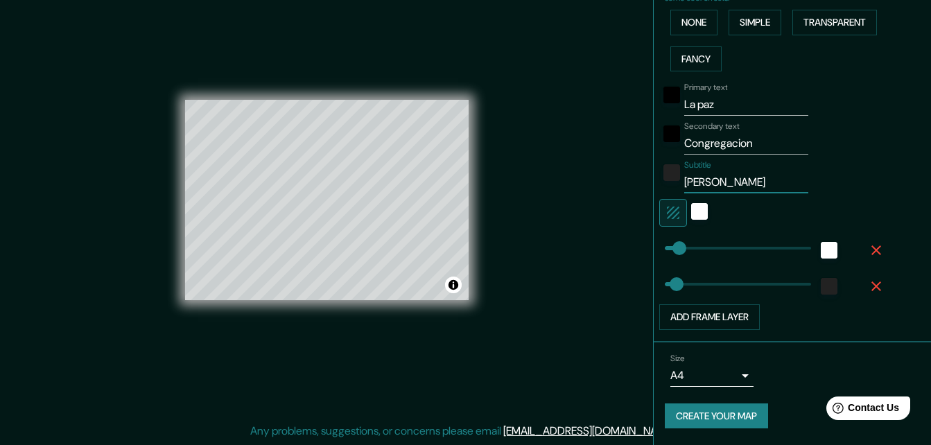
type input "Plato Mag"
type input "33"
type input "Plato Magd"
type input "33"
type input "[PERSON_NAME]"
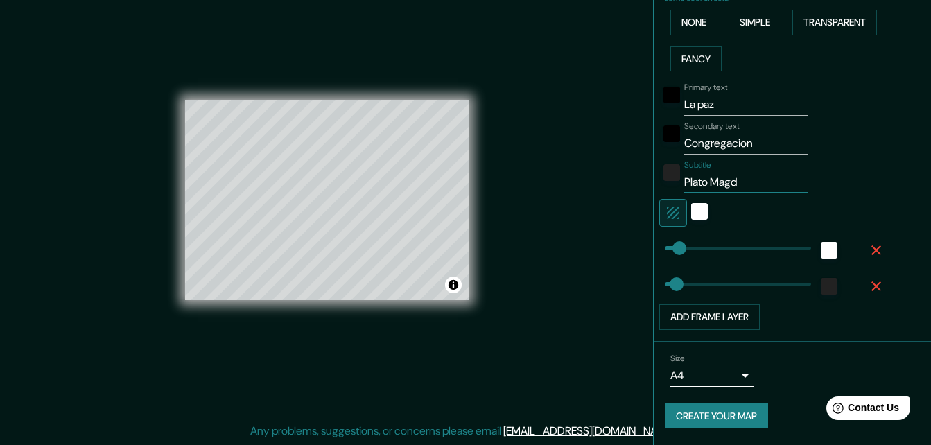
type input "33"
type input "Plato Magdal"
type input "33"
type input "[PERSON_NAME]"
type input "33"
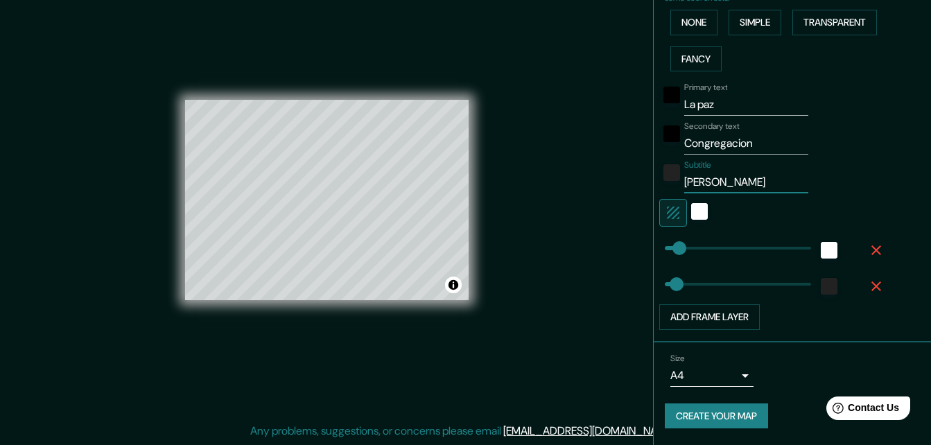
type input "Plato Magdalen"
type input "33"
type input "[PERSON_NAME]"
type input "33"
type input "[PERSON_NAME]"
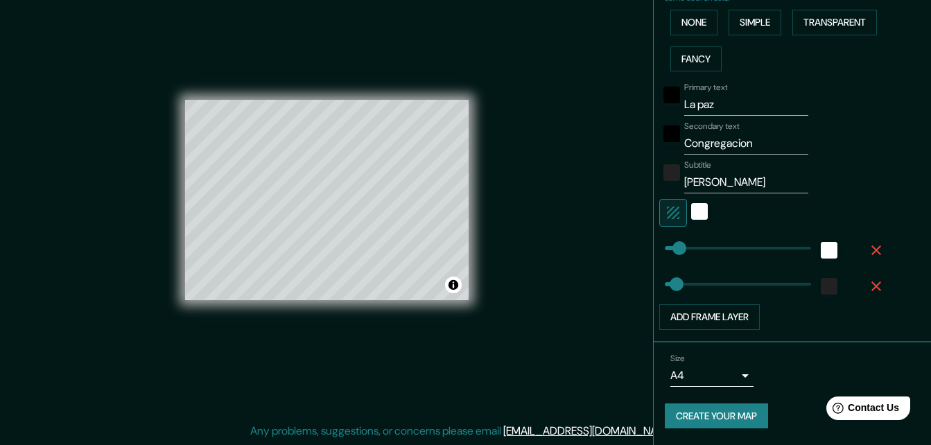
click at [886, 135] on div "Primary text La paz Secondary text Congregacion Subtitle [PERSON_NAME] Add fram…" at bounding box center [798, 203] width 266 height 253
click at [739, 412] on button "Create your map" at bounding box center [716, 416] width 103 height 26
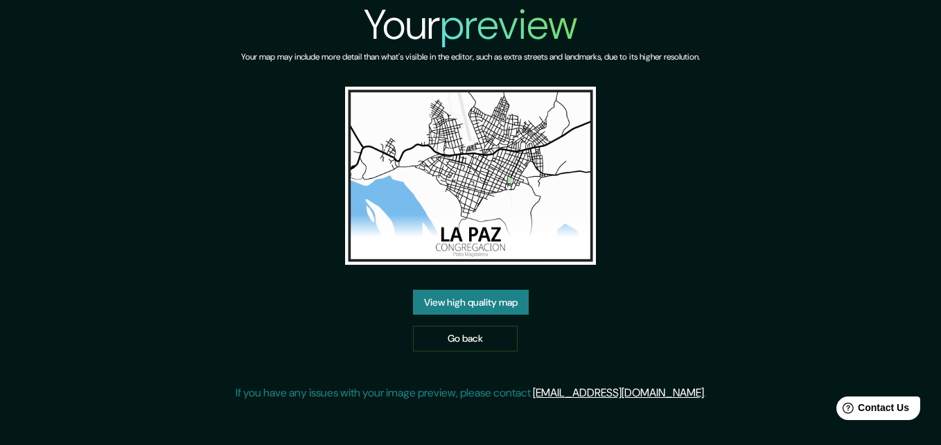
click at [487, 301] on link "View high quality map" at bounding box center [471, 303] width 116 height 26
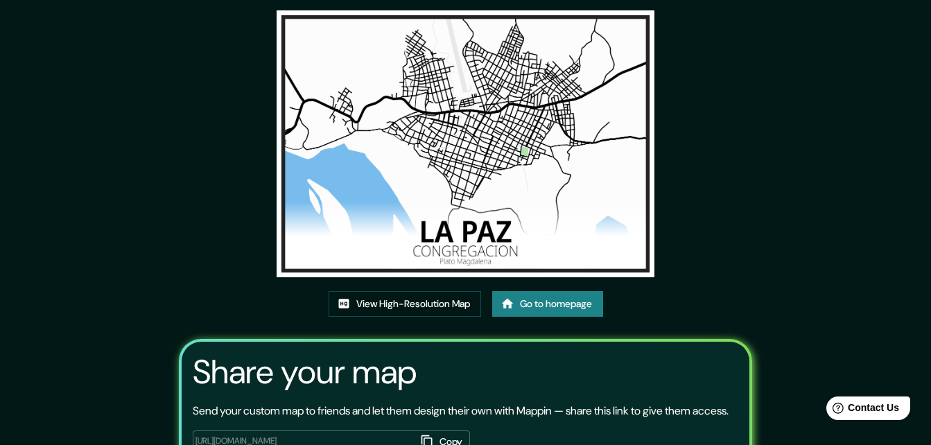
scroll to position [168, 0]
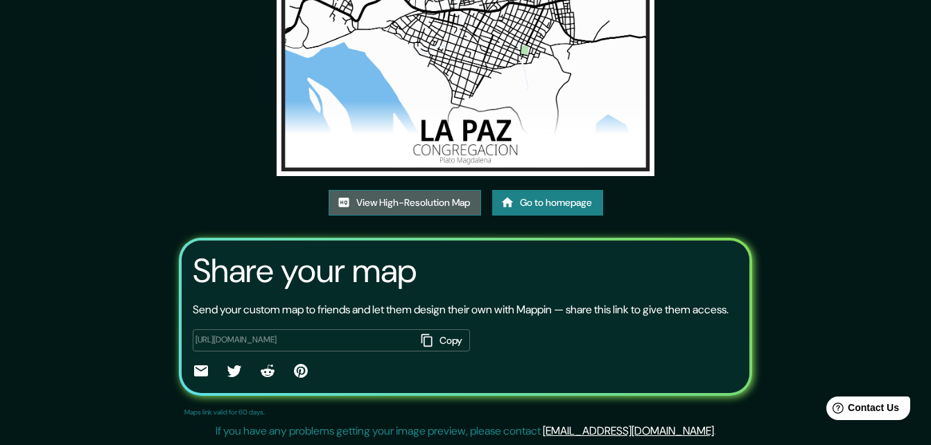
click at [431, 192] on link "View High-Resolution Map" at bounding box center [405, 203] width 152 height 26
